Goal: Task Accomplishment & Management: Manage account settings

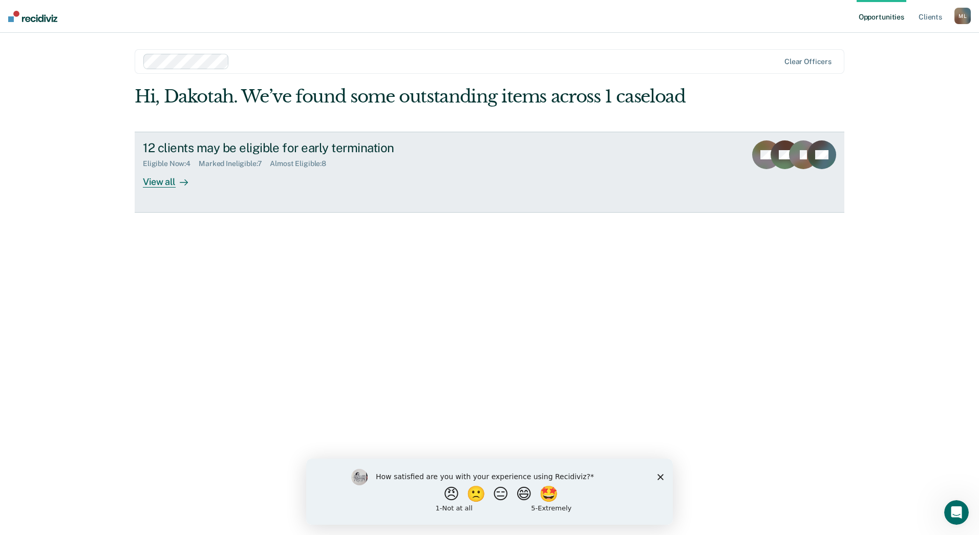
click at [147, 184] on div "View all" at bounding box center [171, 178] width 57 height 20
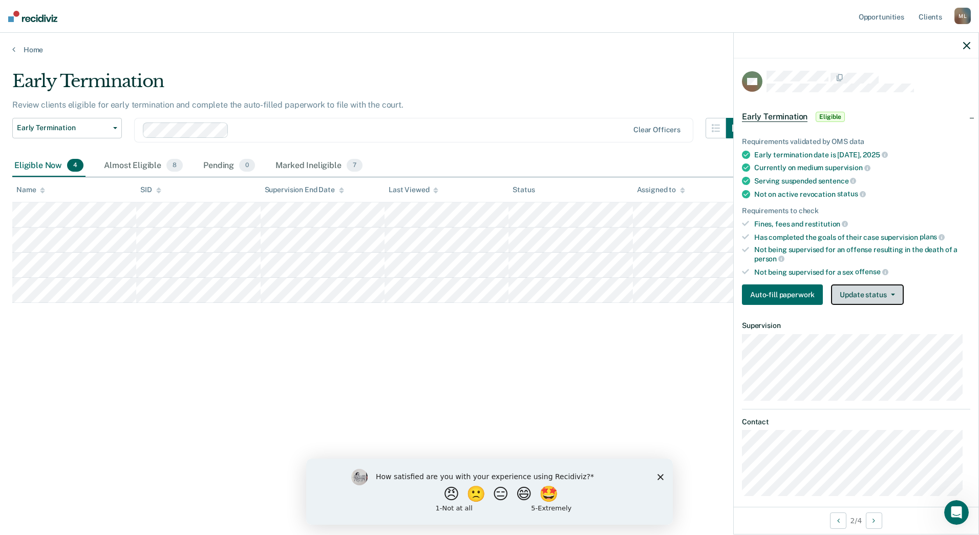
click at [844, 290] on button "Update status" at bounding box center [867, 294] width 72 height 20
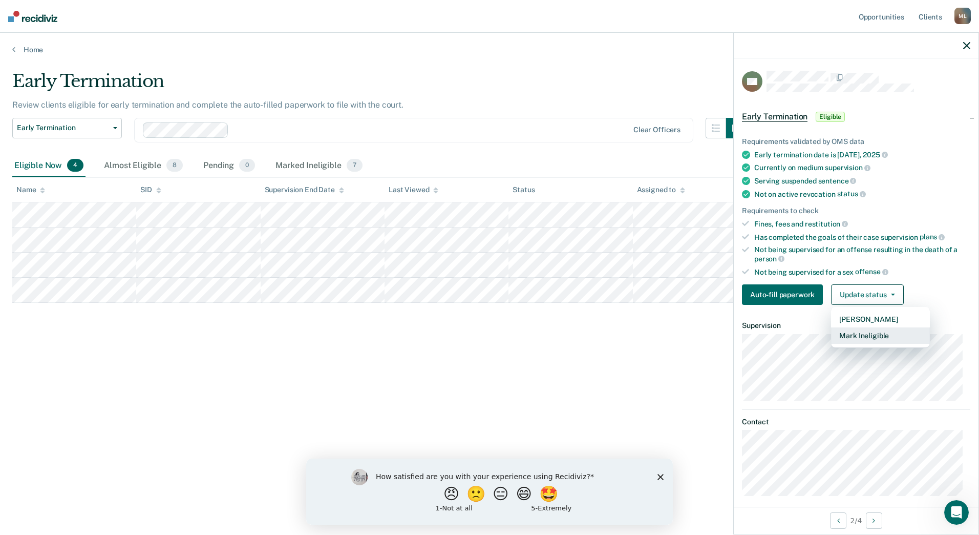
click at [861, 335] on button "Mark Ineligible" at bounding box center [880, 335] width 99 height 16
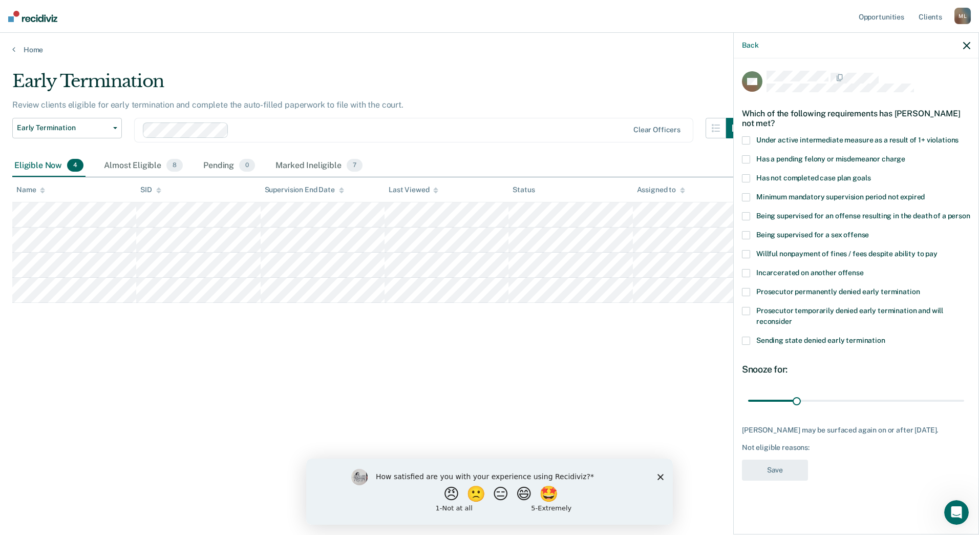
click at [753, 158] on label "Has a pending felony or misdemeanor charge" at bounding box center [856, 160] width 228 height 11
click at [906, 155] on input "Has a pending felony or misdemeanor charge" at bounding box center [906, 155] width 0 height 0
type input "75"
click at [866, 398] on input "range" at bounding box center [856, 400] width 216 height 18
click at [802, 477] on button "Save" at bounding box center [775, 470] width 66 height 21
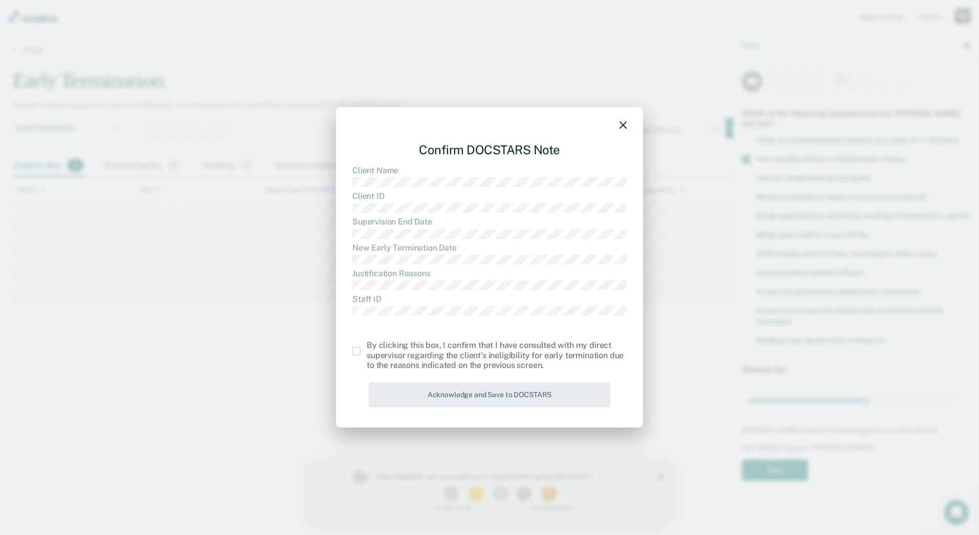
click at [344, 354] on div "Confirm DOCSTARS Note Client Name Client ID Supervision End Date New Early Term…" at bounding box center [489, 267] width 307 height 321
drag, startPoint x: 360, startPoint y: 352, endPoint x: 366, endPoint y: 354, distance: 6.0
click at [361, 352] on label at bounding box center [359, 351] width 14 height 8
click at [367, 347] on input "checkbox" at bounding box center [367, 347] width 0 height 0
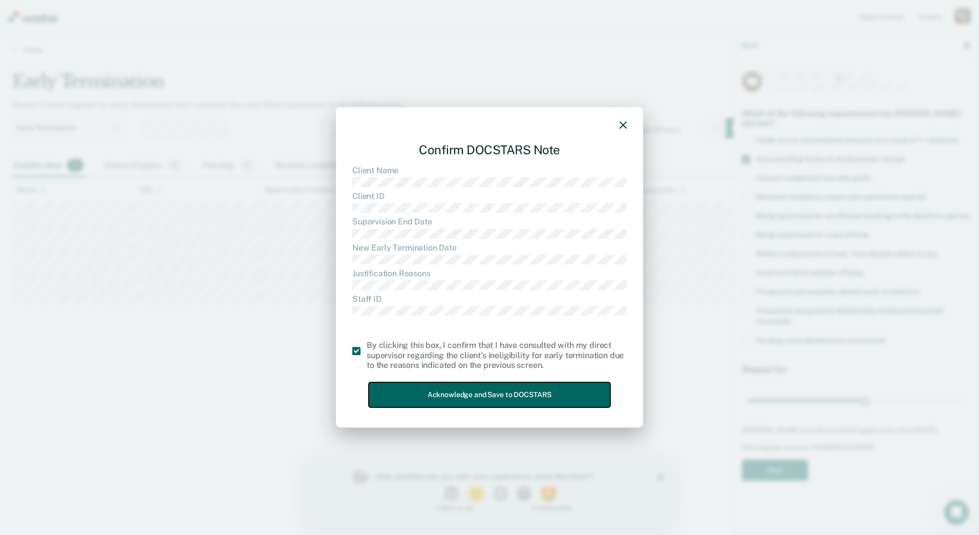
click at [470, 393] on button "Acknowledge and Save to DOCSTARS" at bounding box center [490, 394] width 242 height 25
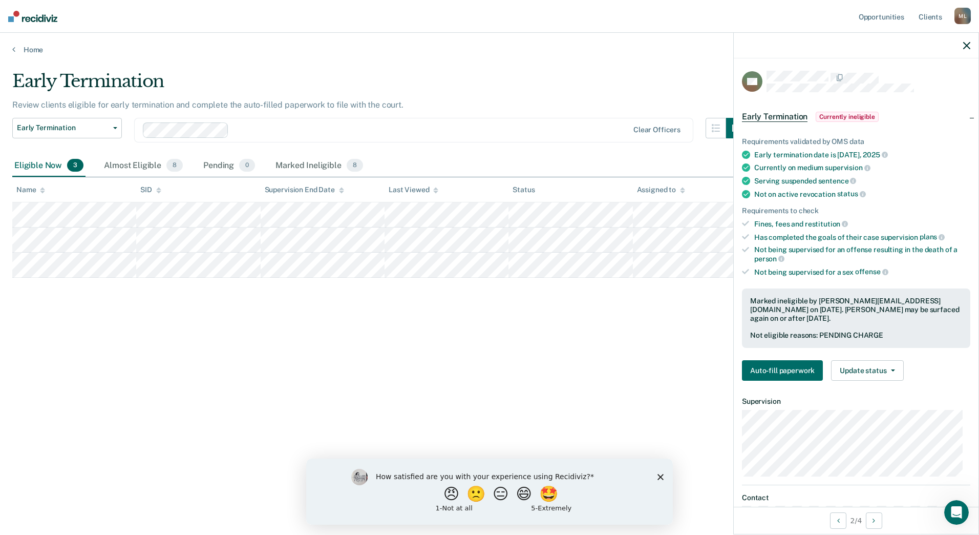
click at [972, 44] on div at bounding box center [856, 46] width 245 height 26
click at [972, 41] on div at bounding box center [856, 46] width 245 height 26
click at [968, 43] on icon "button" at bounding box center [967, 45] width 7 height 7
